Goal: Task Accomplishment & Management: Complete application form

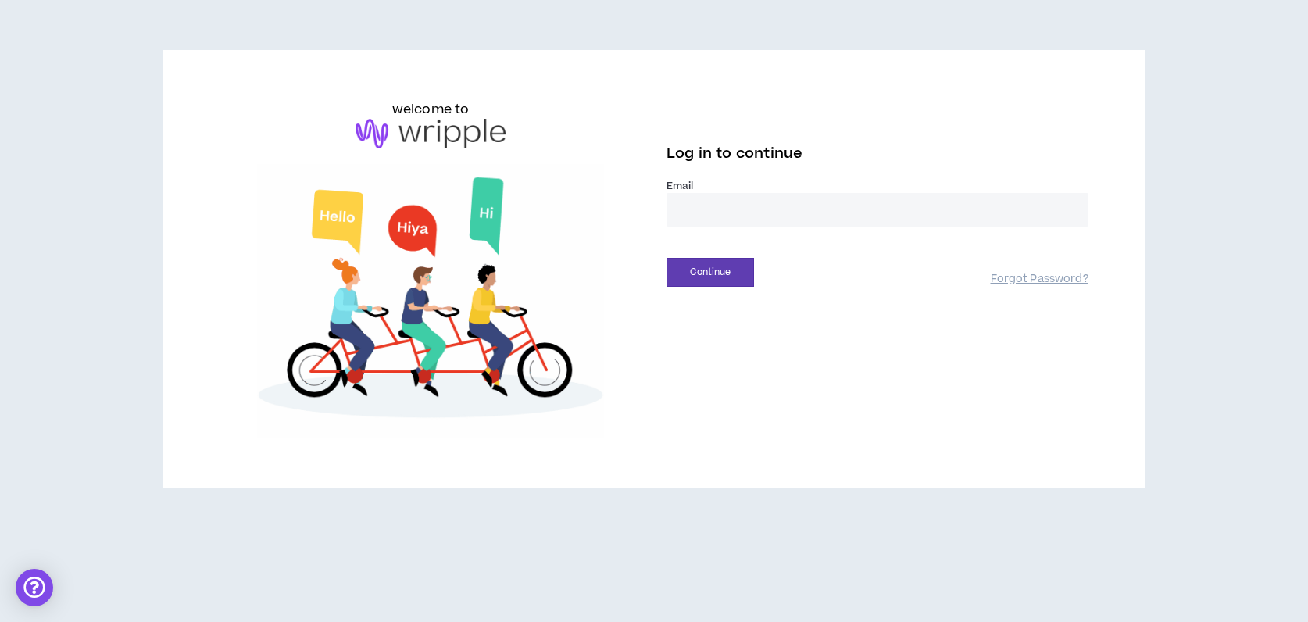
click at [758, 214] on input "email" at bounding box center [877, 210] width 422 height 34
type input "**********"
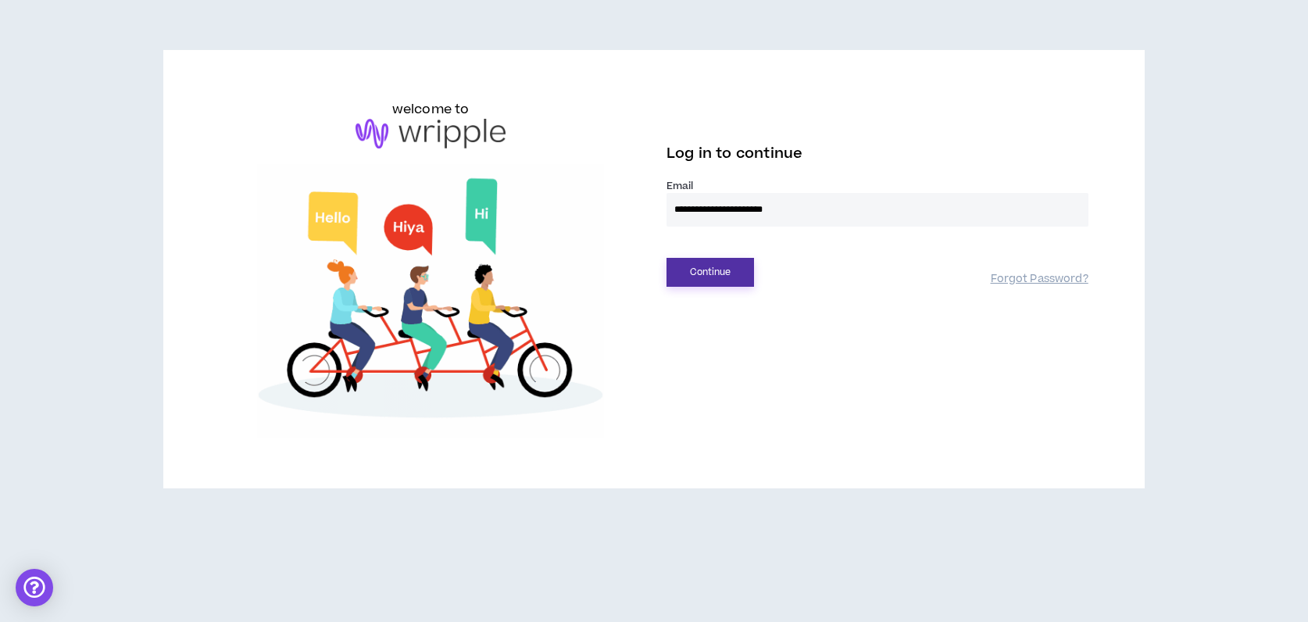
click at [713, 273] on button "Continue" at bounding box center [709, 272] width 87 height 29
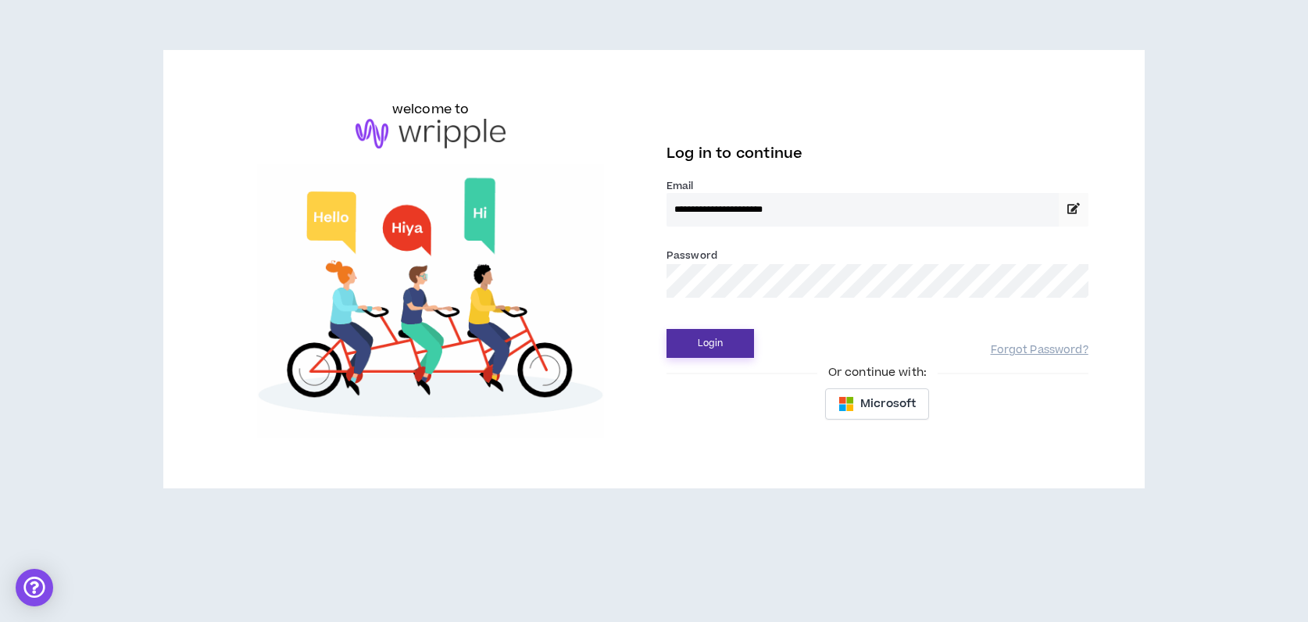
click at [711, 341] on button "Login" at bounding box center [709, 343] width 87 height 29
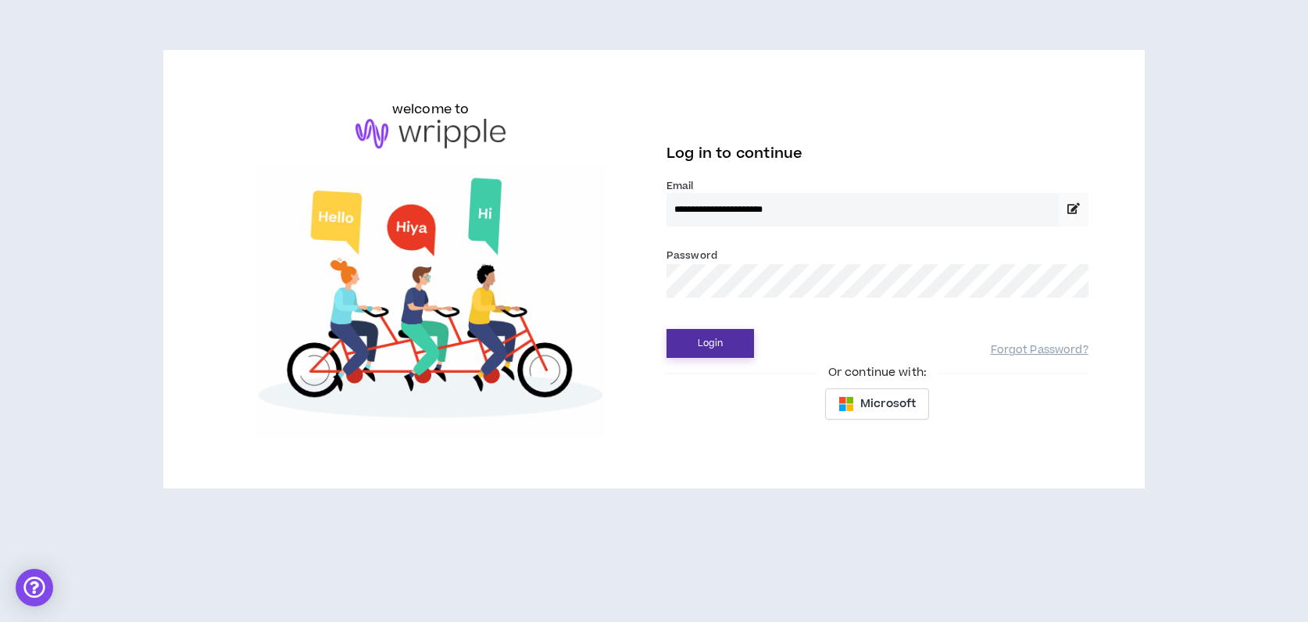
click at [708, 348] on button "Login" at bounding box center [709, 343] width 87 height 29
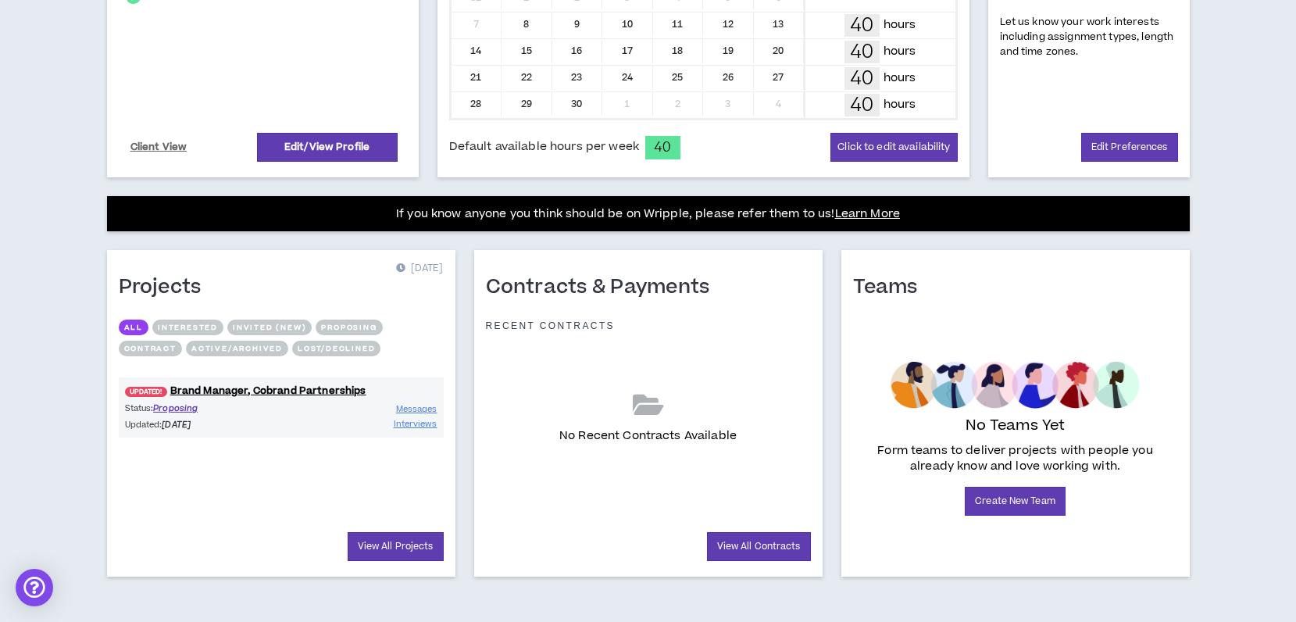
scroll to position [433, 0]
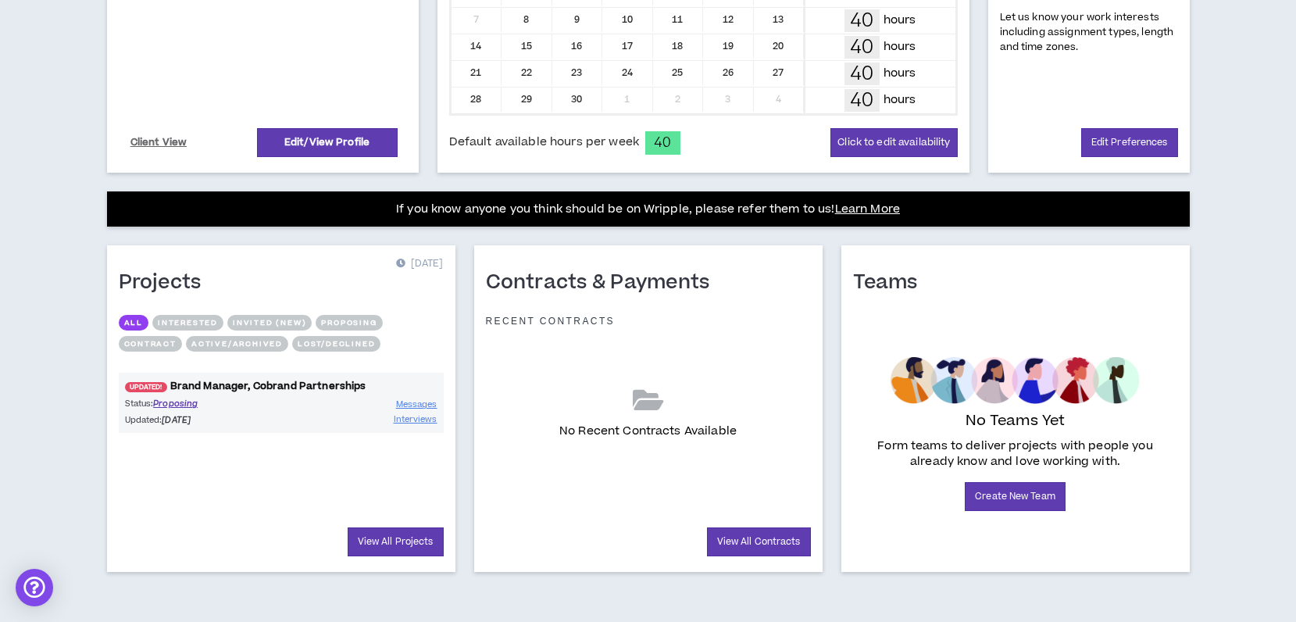
click at [264, 385] on link "UPDATED! Brand Manager, Cobrand Partnerships" at bounding box center [281, 386] width 325 height 15
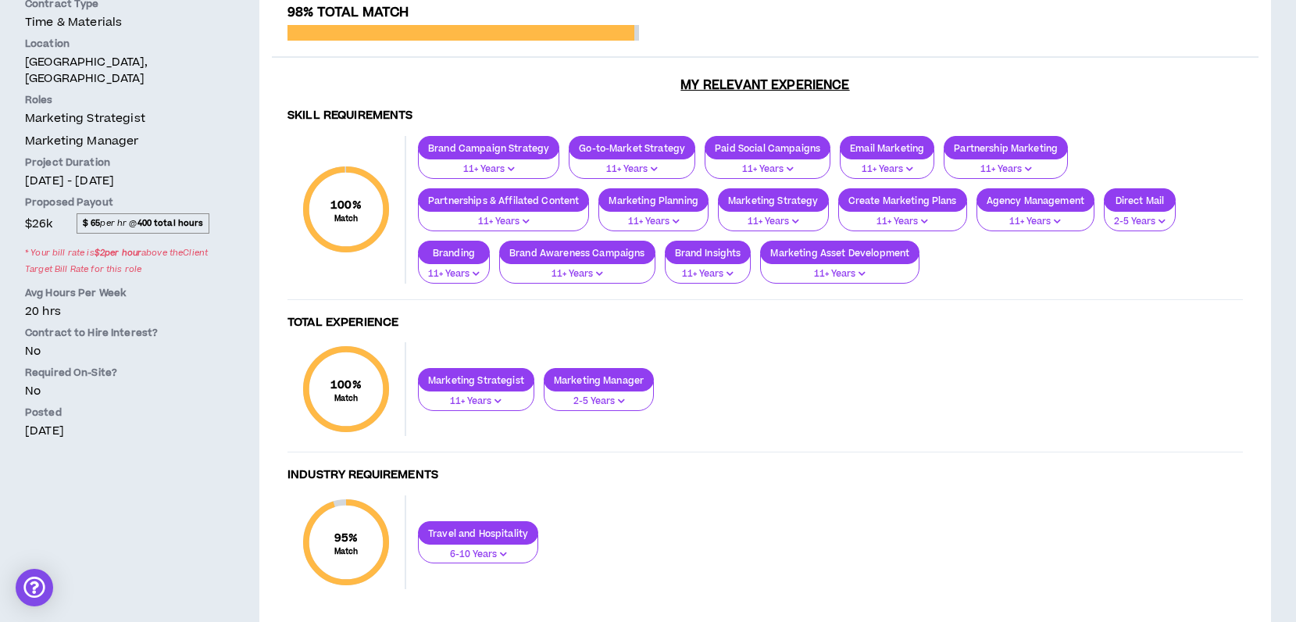
scroll to position [320, 0]
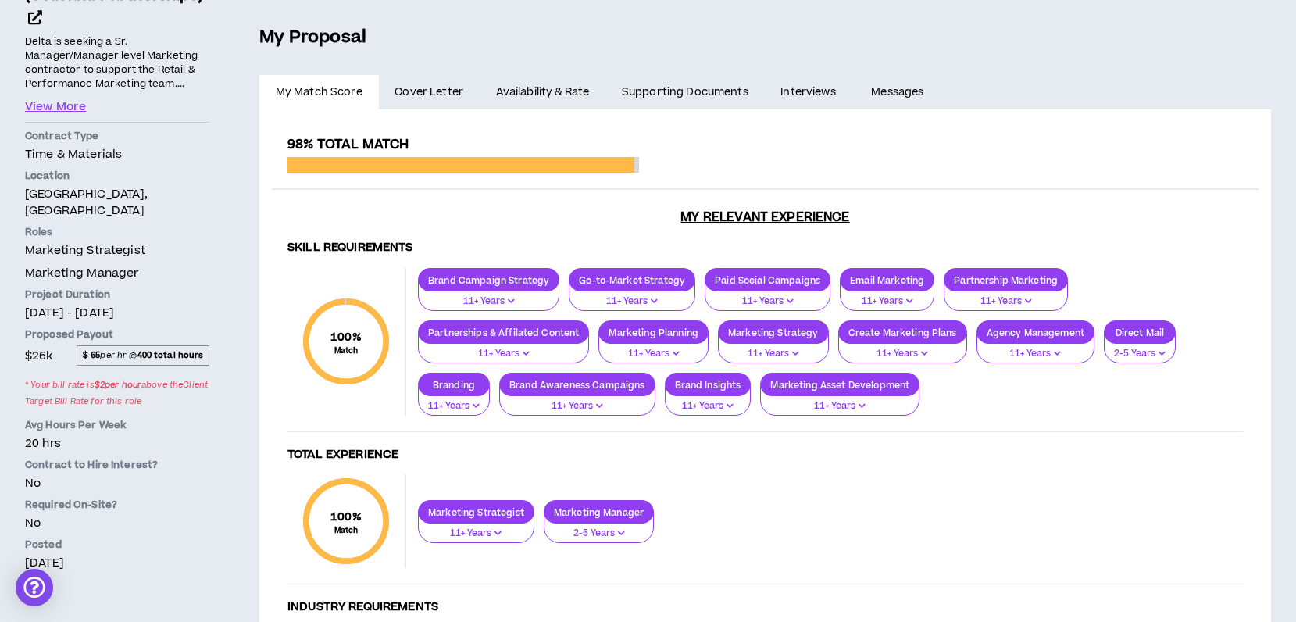
click at [441, 91] on span "Cover Letter" at bounding box center [428, 92] width 69 height 17
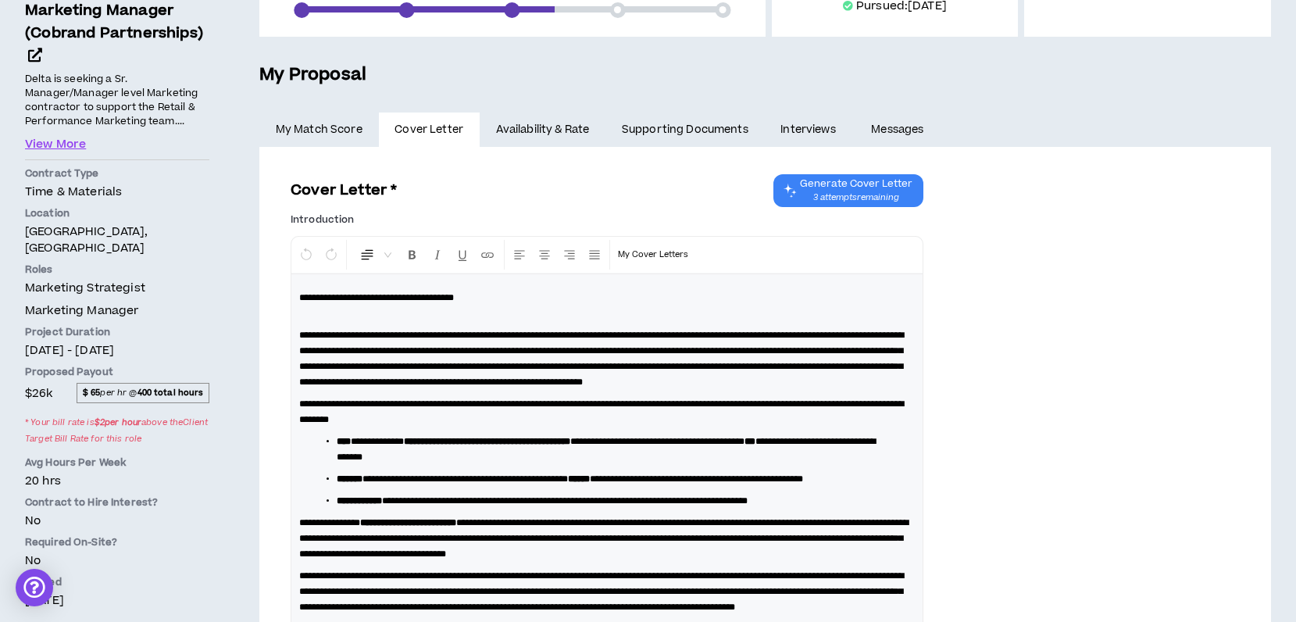
scroll to position [161, 0]
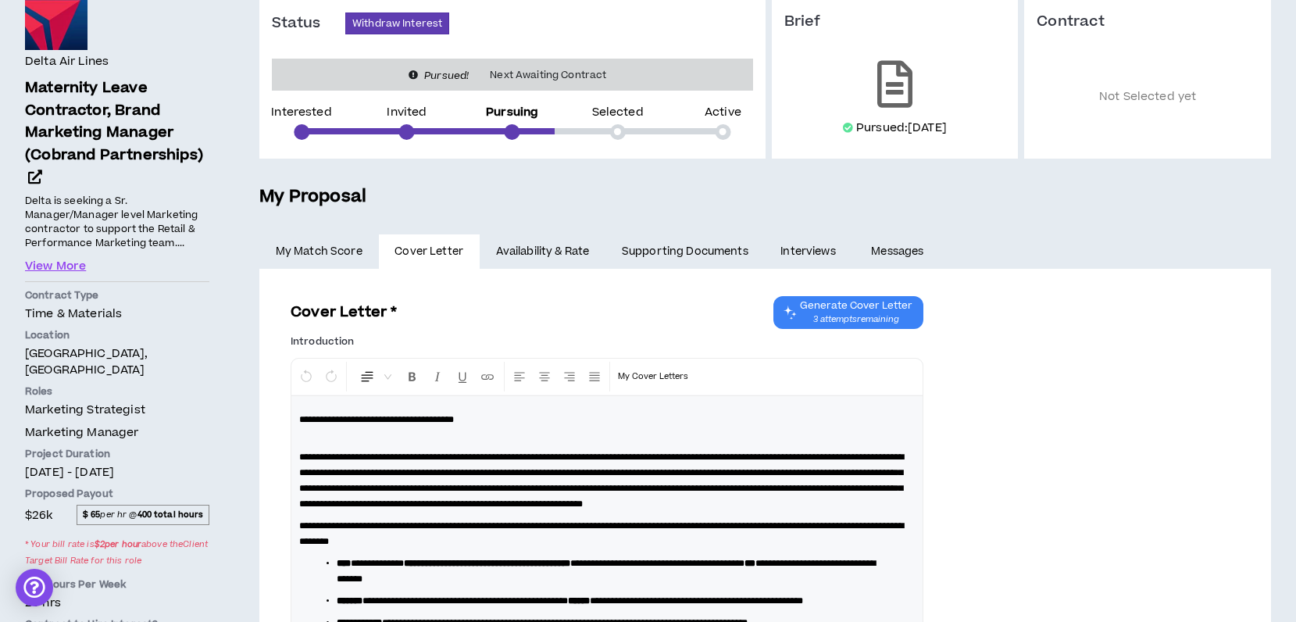
click at [545, 252] on link "Availability & Rate" at bounding box center [543, 251] width 126 height 34
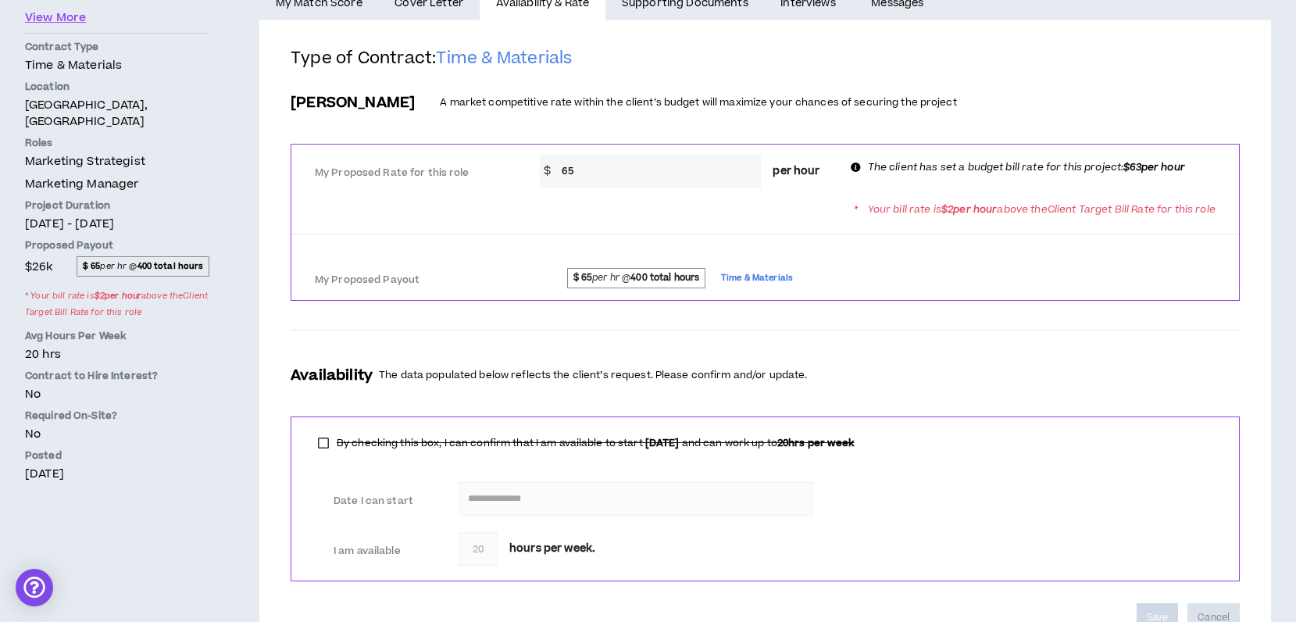
scroll to position [198, 0]
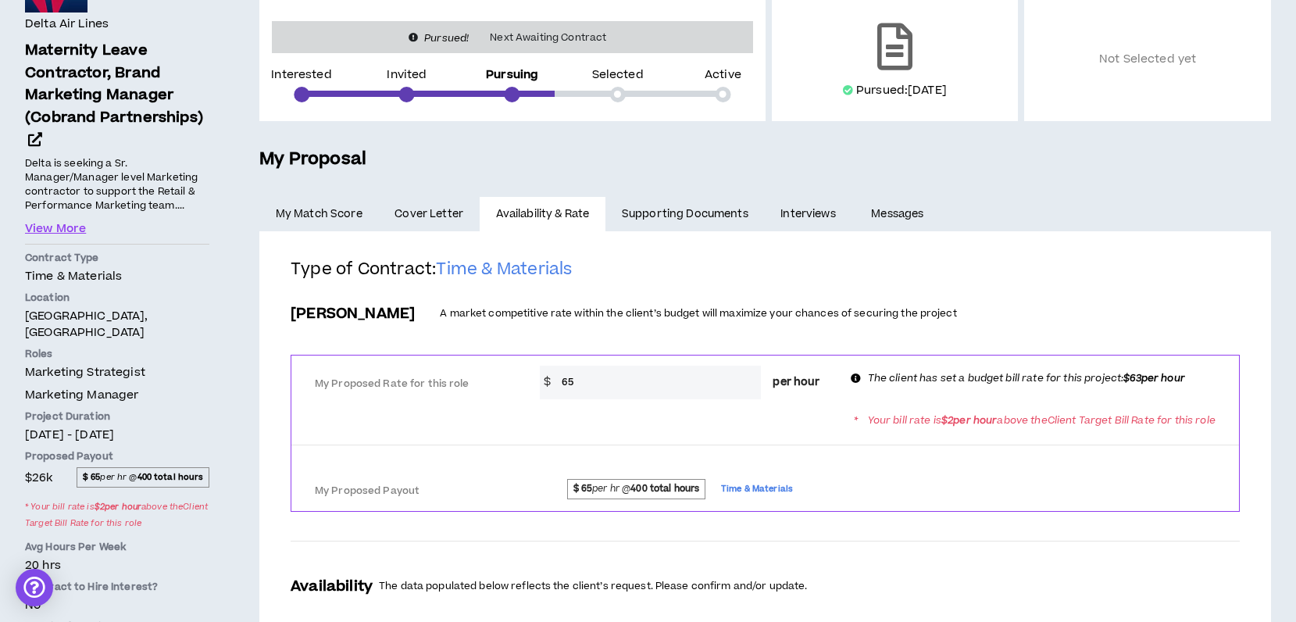
click at [696, 211] on link "Supporting Documents" at bounding box center [684, 214] width 159 height 34
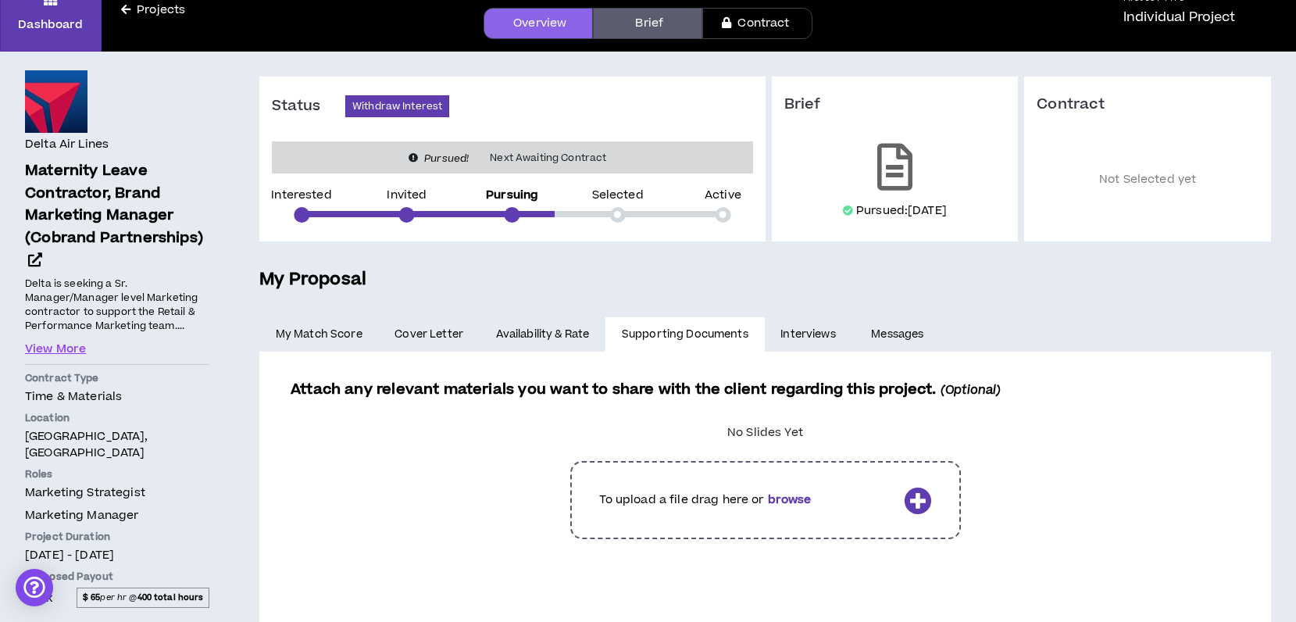
scroll to position [269, 0]
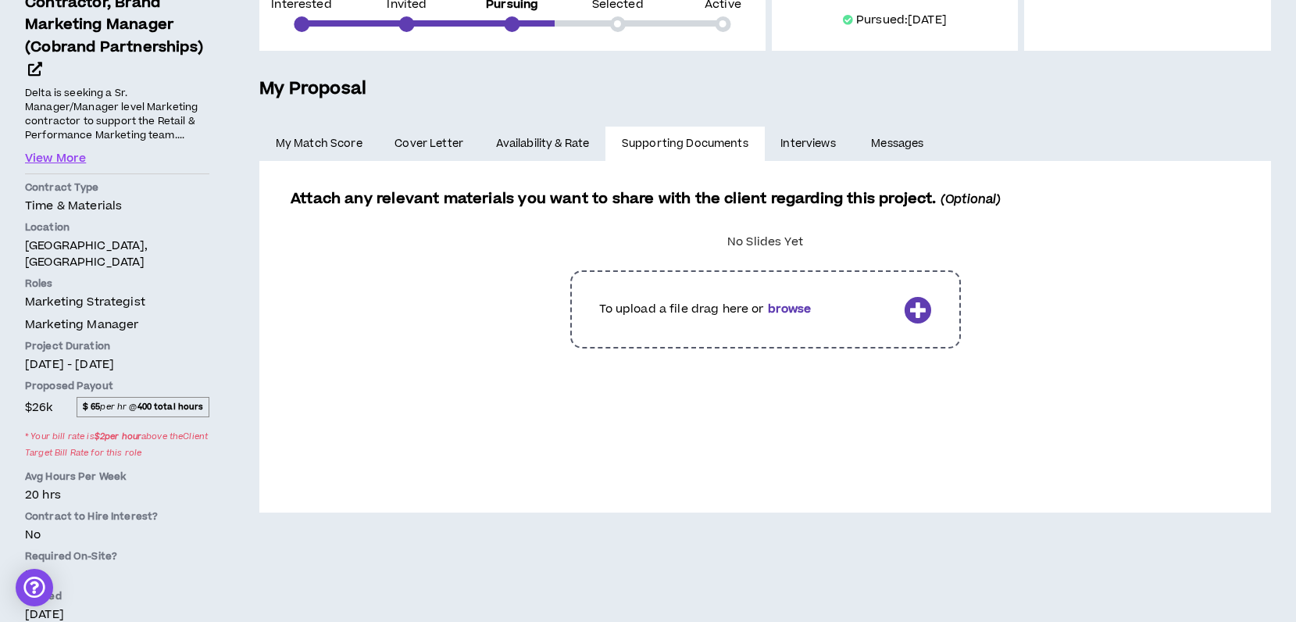
click at [825, 136] on link "Interviews" at bounding box center [810, 144] width 91 height 34
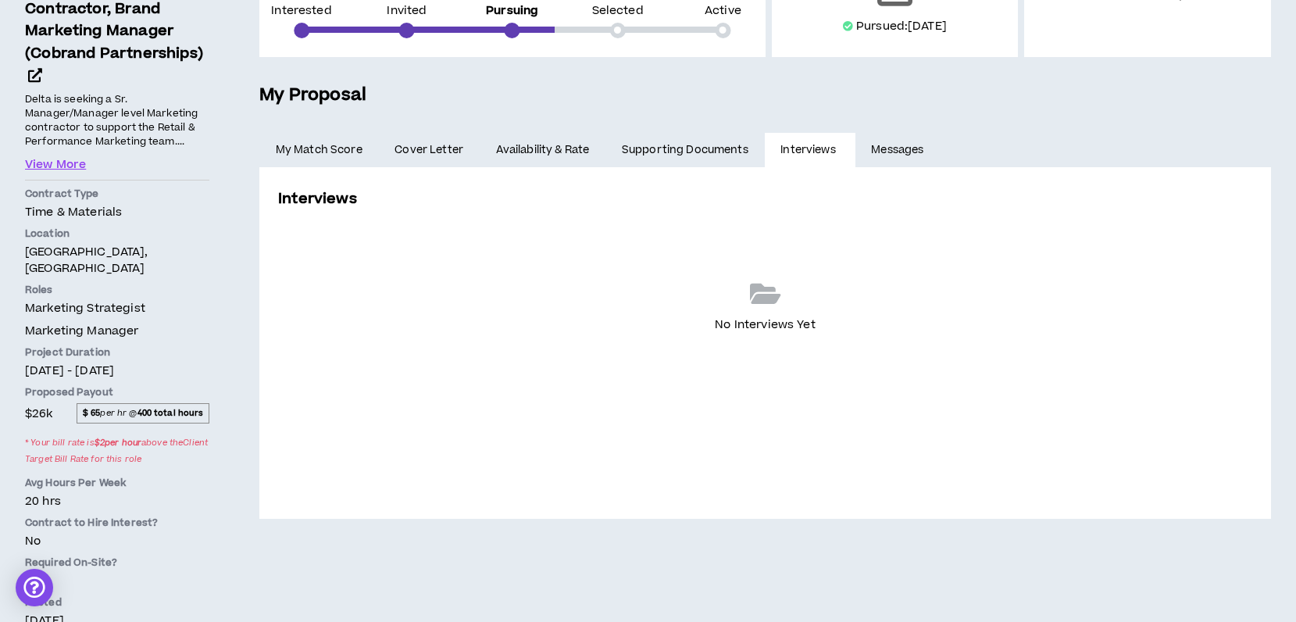
scroll to position [272, 0]
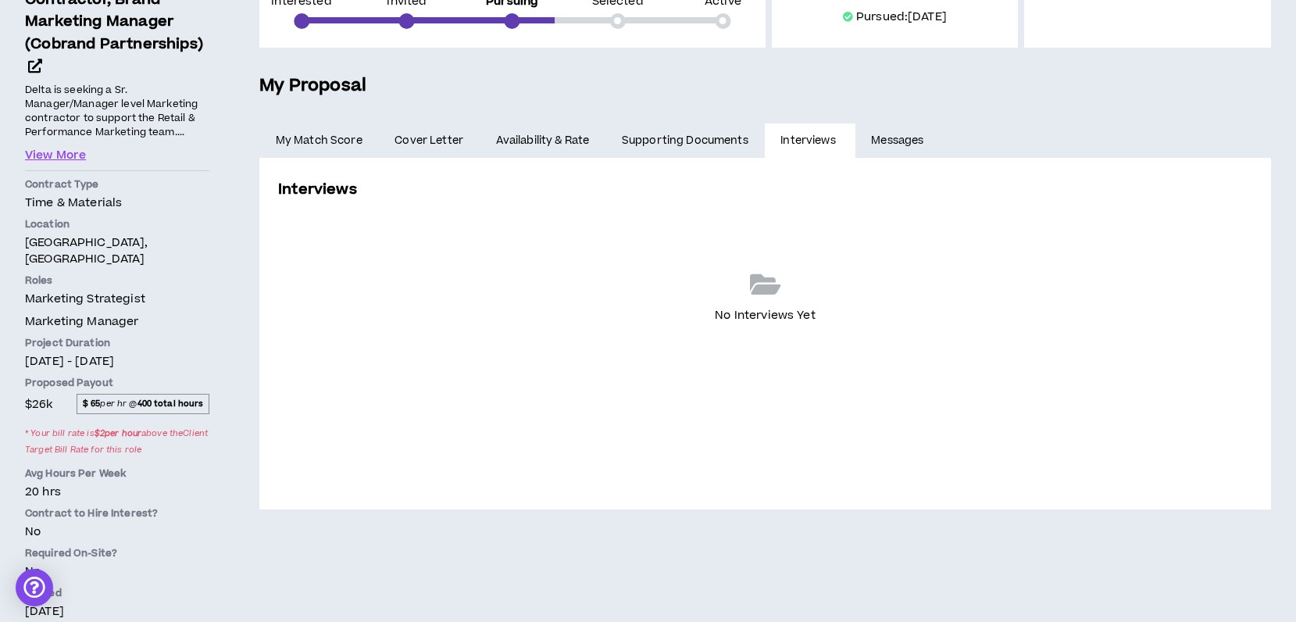
click at [910, 140] on link "Messages" at bounding box center [899, 140] width 88 height 34
